Goal: Information Seeking & Learning: Learn about a topic

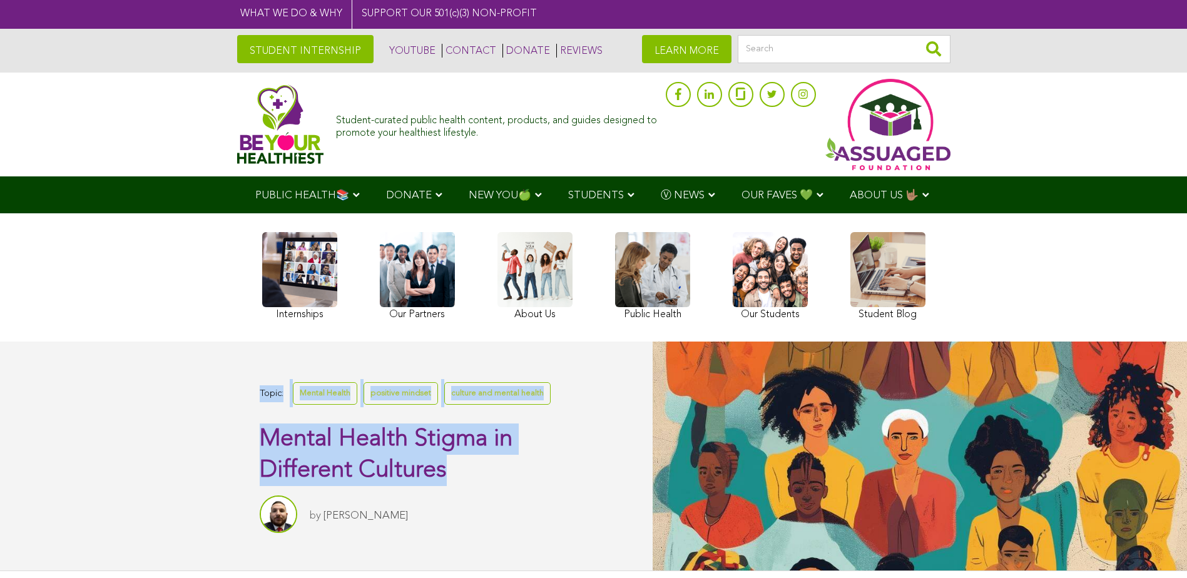
drag, startPoint x: 340, startPoint y: 453, endPoint x: 473, endPoint y: 464, distance: 133.2
click at [473, 464] on div "Topic: Mental Health positive mindset culture and mental health Mental Health S…" at bounding box center [326, 456] width 653 height 228
drag, startPoint x: 473, startPoint y: 464, endPoint x: 446, endPoint y: 472, distance: 27.5
click at [463, 475] on h1 "Mental Health Stigma in Different Cultures" at bounding box center [422, 455] width 324 height 63
click at [329, 451] on span "Mental Health Stigma in Different Cultures" at bounding box center [386, 455] width 253 height 55
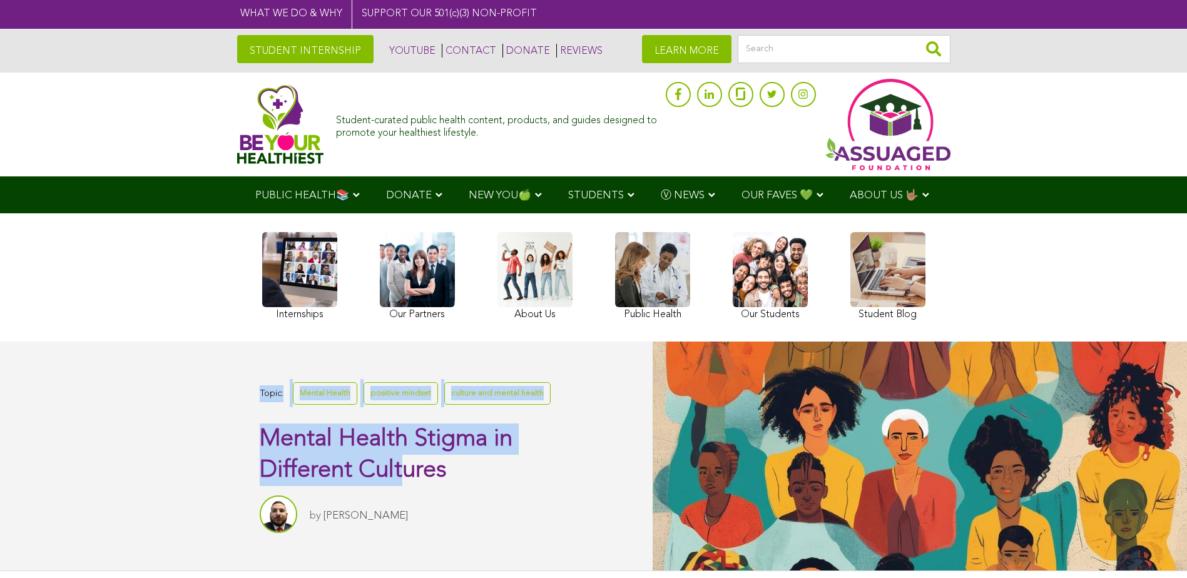
drag, startPoint x: 253, startPoint y: 443, endPoint x: 398, endPoint y: 459, distance: 145.5
click at [398, 459] on div "Topic: Mental Health positive mindset culture and mental health Mental Health S…" at bounding box center [326, 456] width 653 height 228
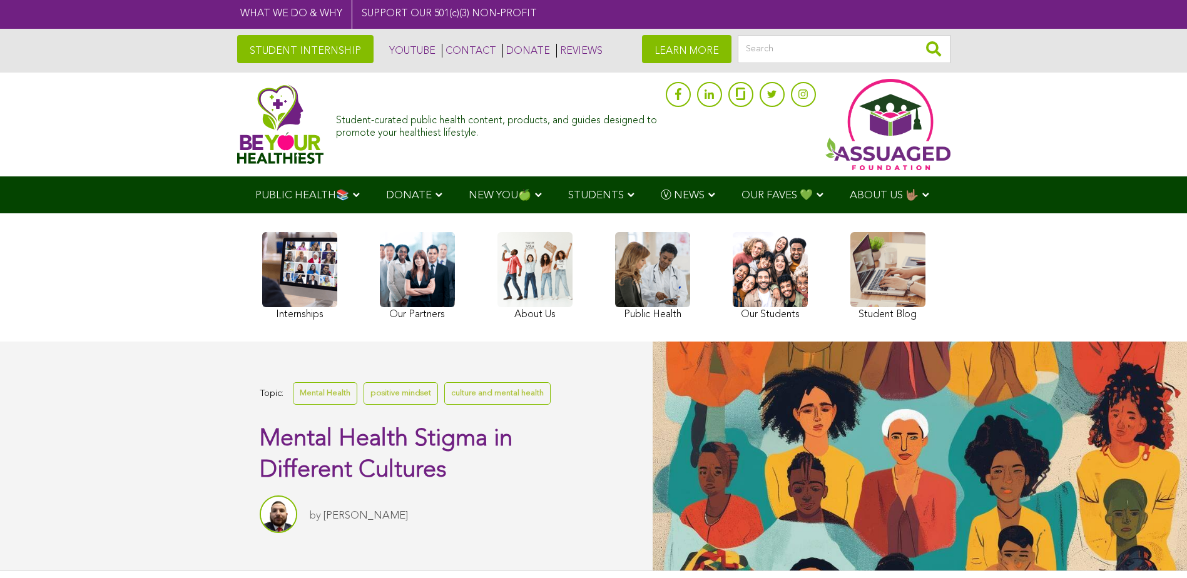
drag, startPoint x: 398, startPoint y: 459, endPoint x: 463, endPoint y: 478, distance: 67.1
click at [466, 482] on h1 "Mental Health Stigma in Different Cultures" at bounding box center [422, 455] width 324 height 63
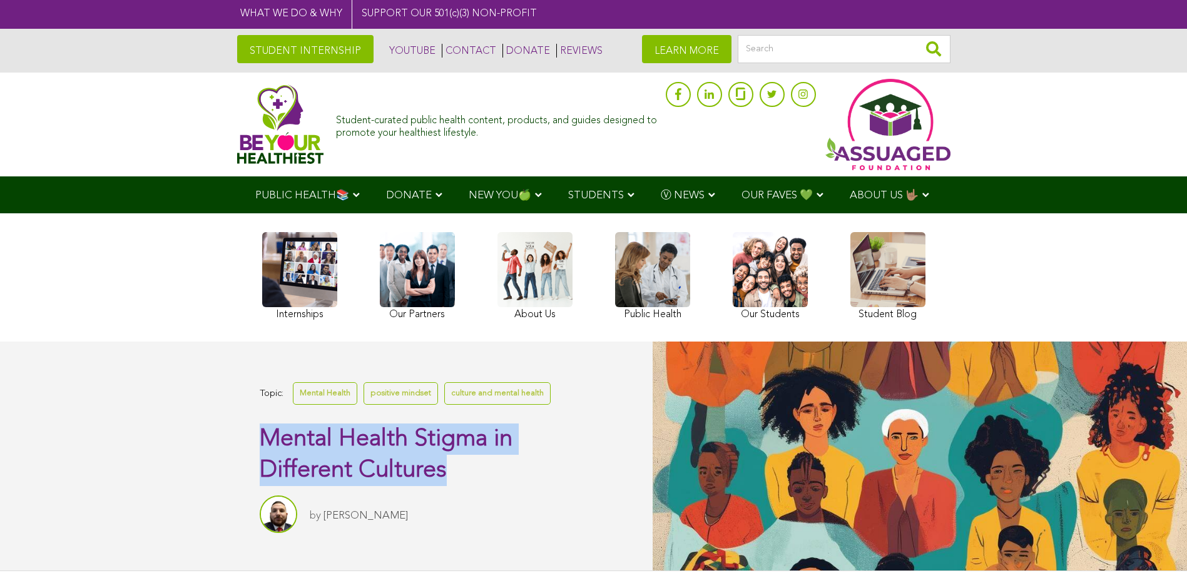
drag, startPoint x: 447, startPoint y: 476, endPoint x: 267, endPoint y: 449, distance: 181.6
click at [267, 449] on h1 "Mental Health Stigma in Different Cultures" at bounding box center [422, 455] width 324 height 63
drag, startPoint x: 267, startPoint y: 449, endPoint x: 312, endPoint y: 454, distance: 45.4
copy span "Mental Health Stigma in Different Cultures"
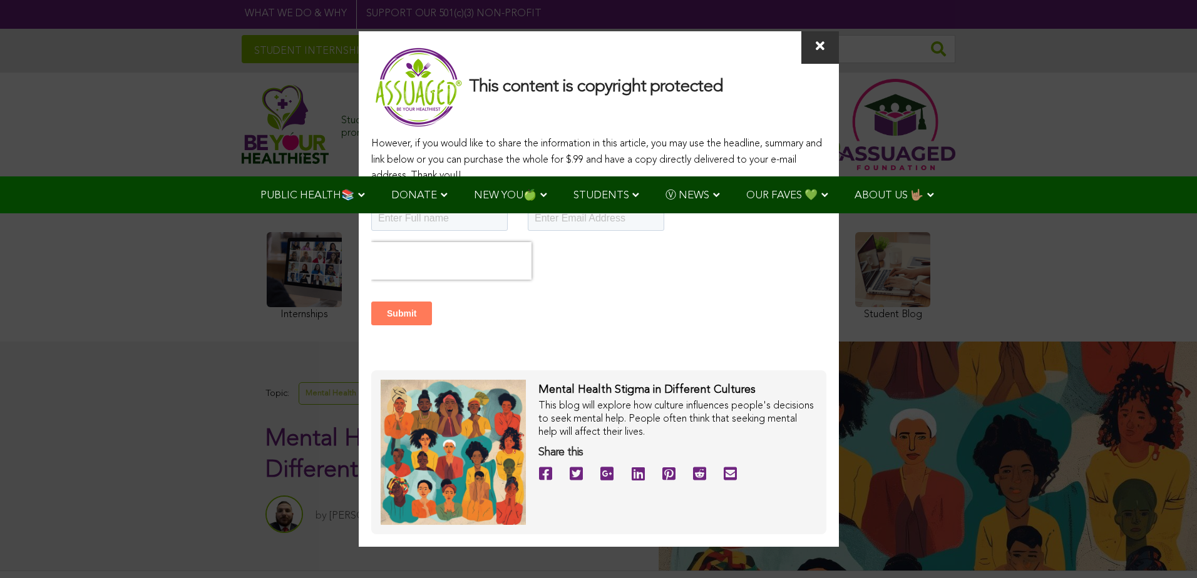
click at [816, 47] on icon at bounding box center [820, 46] width 9 height 13
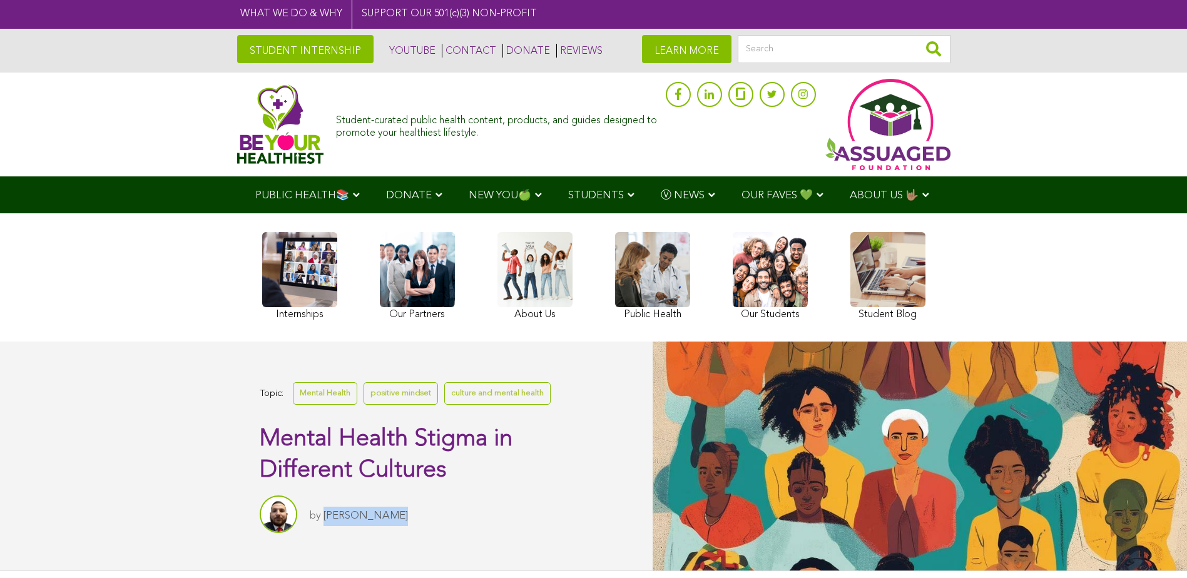
drag, startPoint x: 398, startPoint y: 522, endPoint x: 327, endPoint y: 513, distance: 71.3
click at [327, 513] on div "by [PERSON_NAME]" at bounding box center [422, 515] width 324 height 38
drag, startPoint x: 327, startPoint y: 513, endPoint x: 351, endPoint y: 516, distance: 23.9
copy link "[PERSON_NAME]"
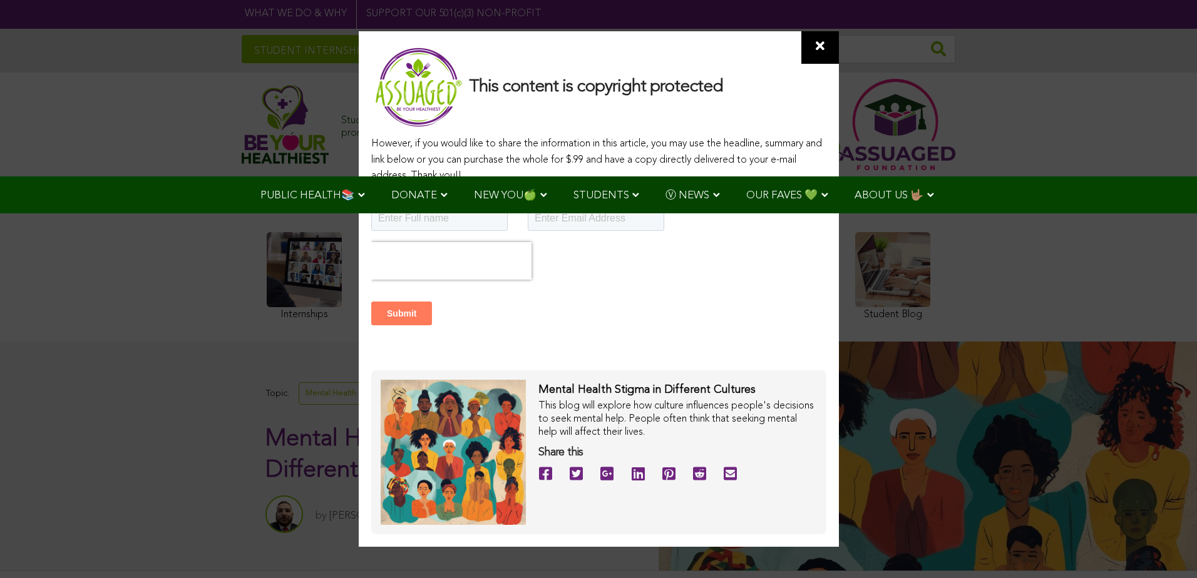
click at [876, 270] on div "This content is copyright protected However, if you would like to share the inf…" at bounding box center [598, 289] width 1197 height 578
drag, startPoint x: 833, startPoint y: 48, endPoint x: 745, endPoint y: 223, distance: 195.9
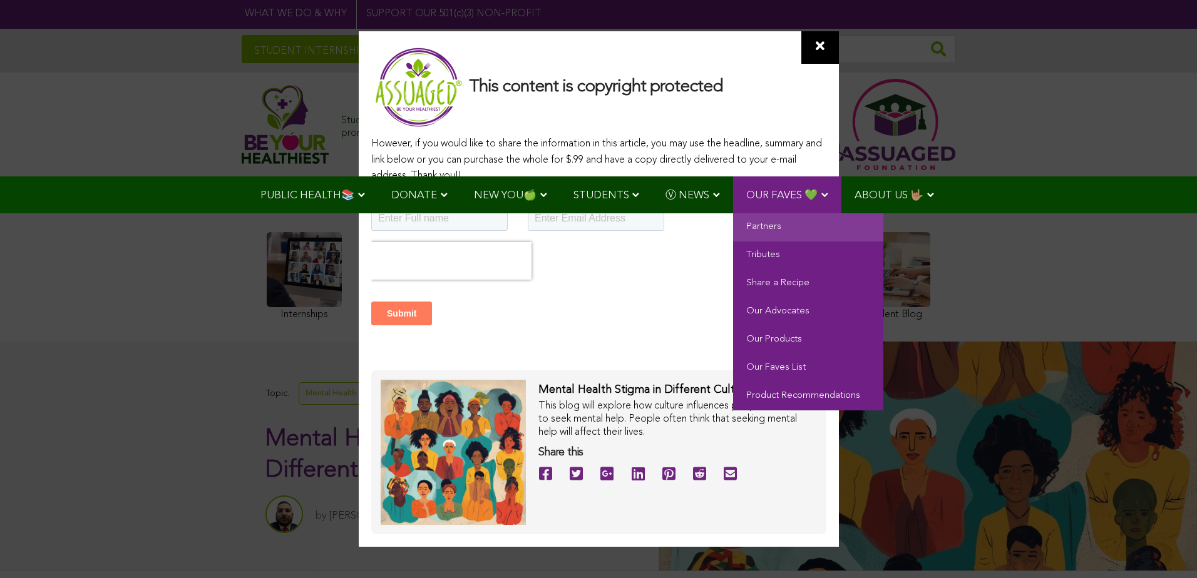
click at [832, 48] on span at bounding box center [820, 47] width 38 height 33
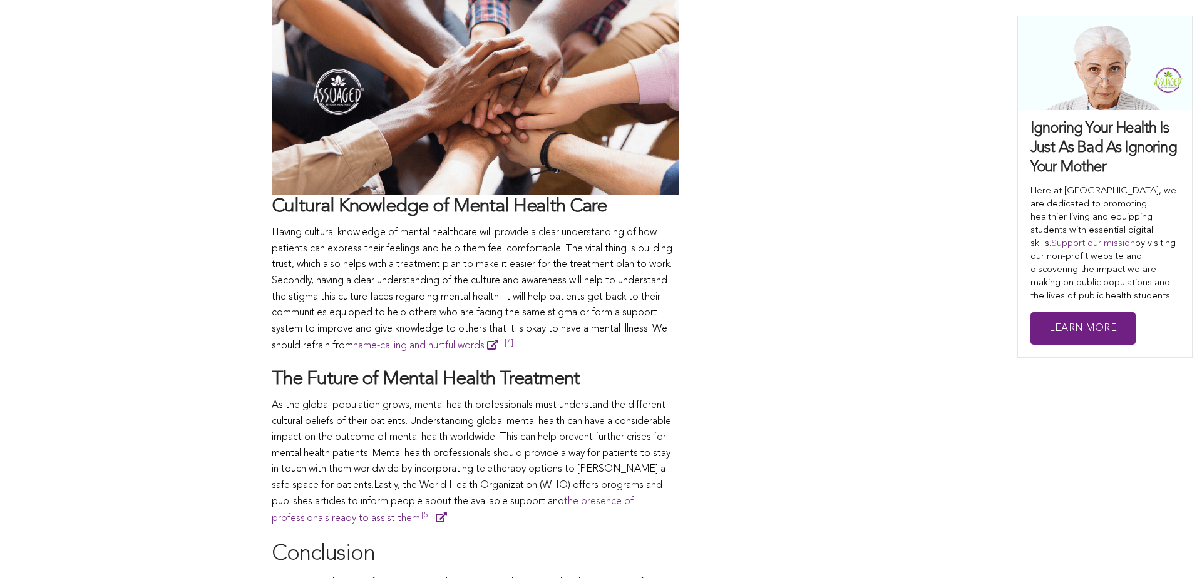
scroll to position [1627, 0]
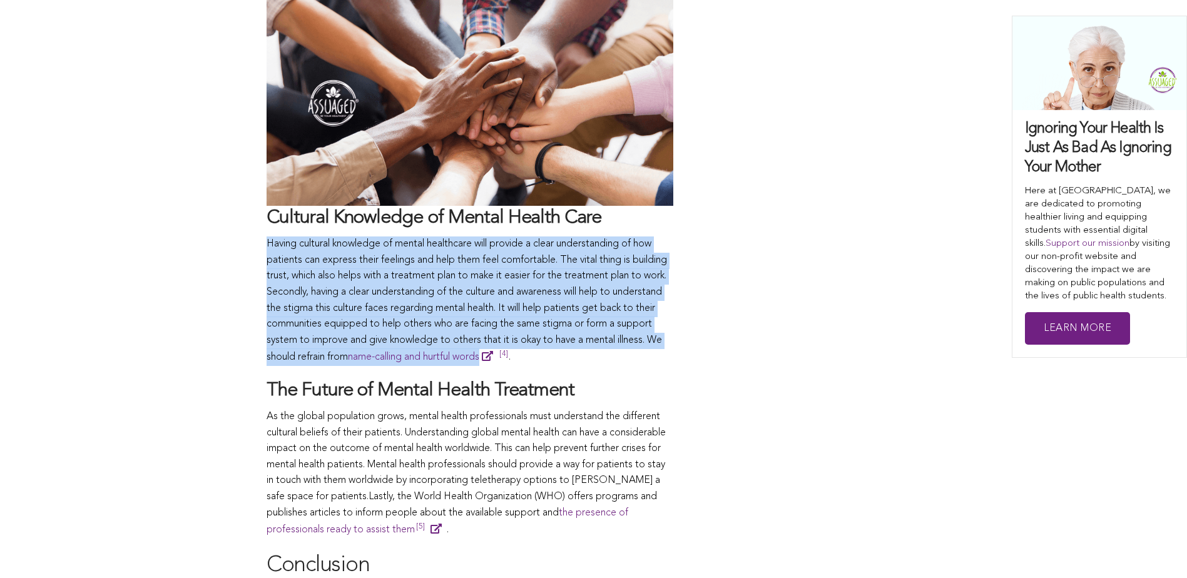
drag, startPoint x: 254, startPoint y: 264, endPoint x: 550, endPoint y: 391, distance: 322.4
drag, startPoint x: 550, startPoint y: 391, endPoint x: 490, endPoint y: 348, distance: 74.0
copy p "Having cultural knowledge of mental healthcare will provide a clear understandi…"
